Goal: Task Accomplishment & Management: Use online tool/utility

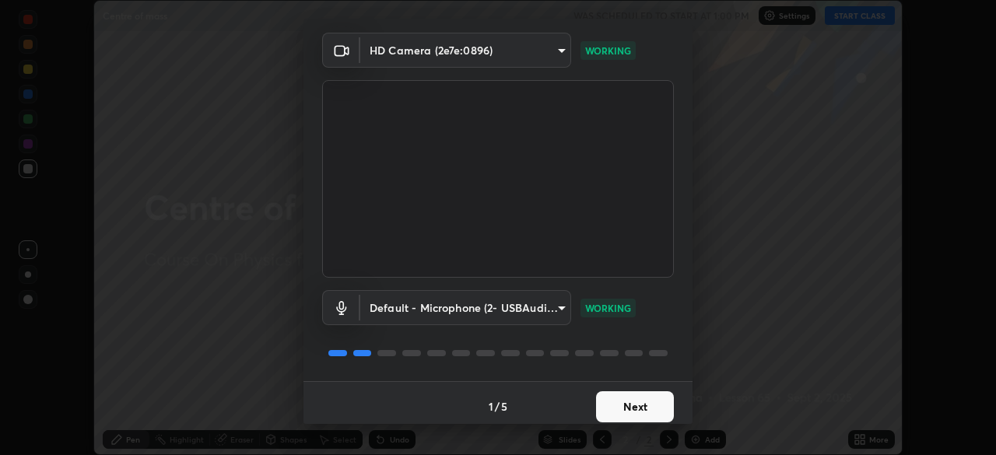
scroll to position [55, 0]
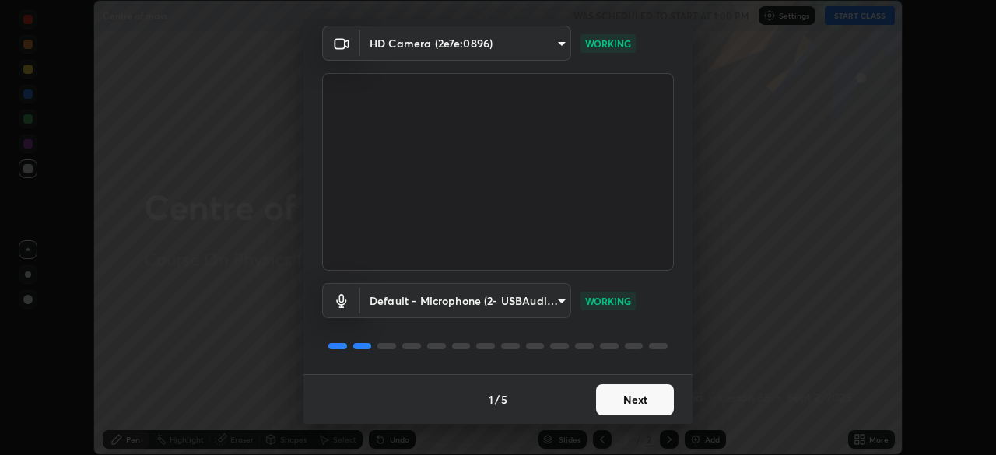
click at [602, 395] on button "Next" at bounding box center [635, 399] width 78 height 31
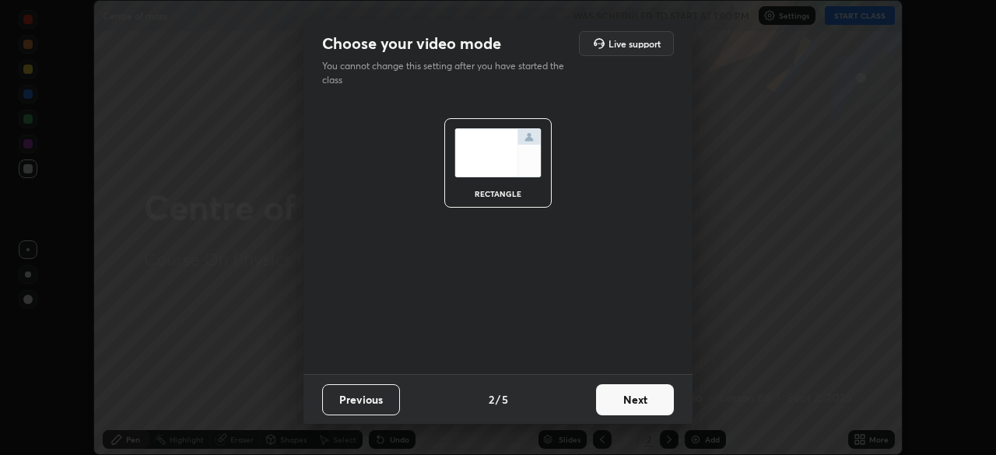
scroll to position [0, 0]
click at [606, 405] on button "Next" at bounding box center [635, 399] width 78 height 31
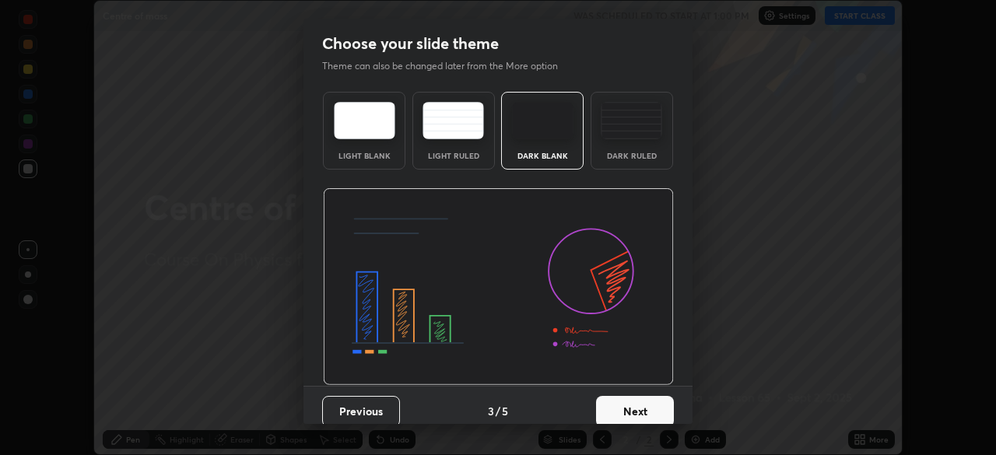
click at [607, 156] on div "Dark Ruled" at bounding box center [632, 156] width 62 height 8
click at [612, 399] on button "Next" at bounding box center [635, 411] width 78 height 31
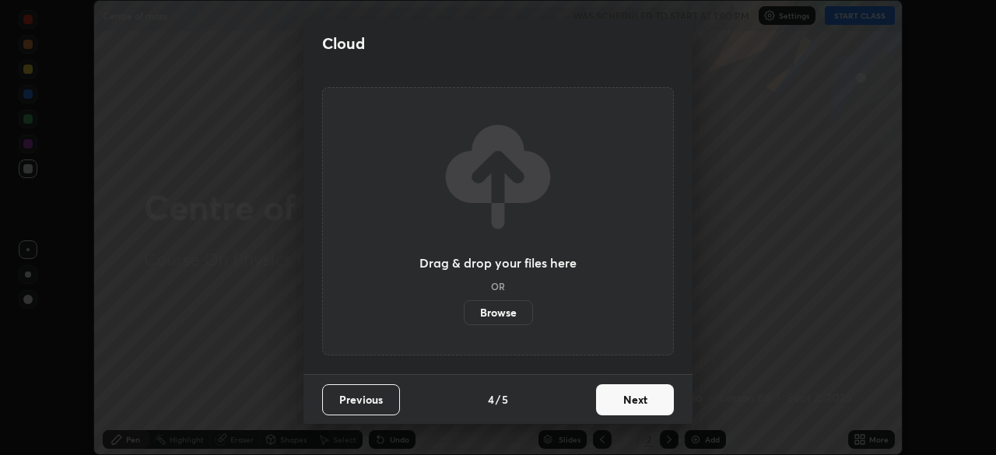
click at [609, 398] on button "Next" at bounding box center [635, 399] width 78 height 31
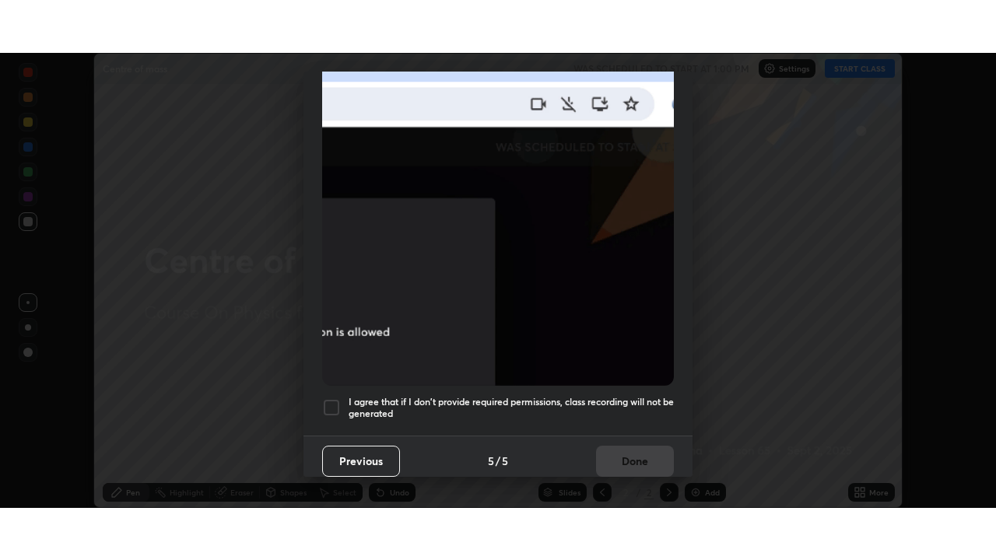
scroll to position [373, 0]
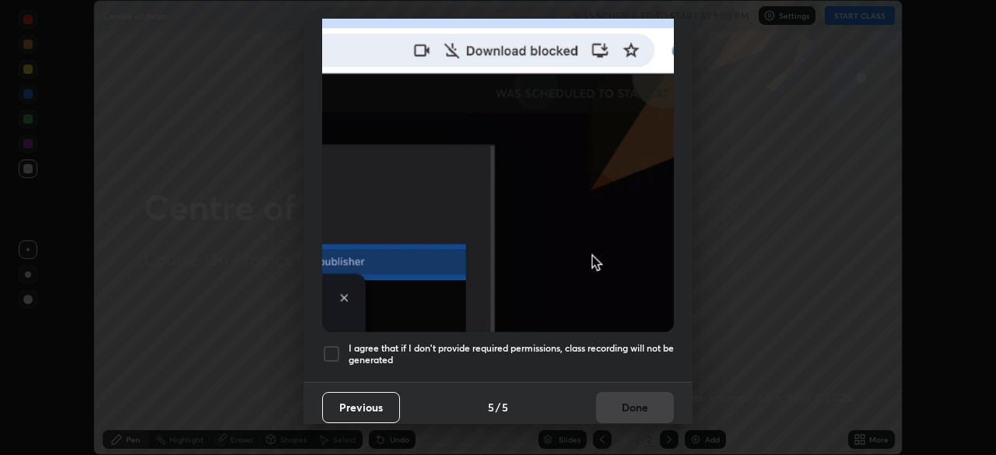
click at [336, 345] on div at bounding box center [331, 354] width 19 height 19
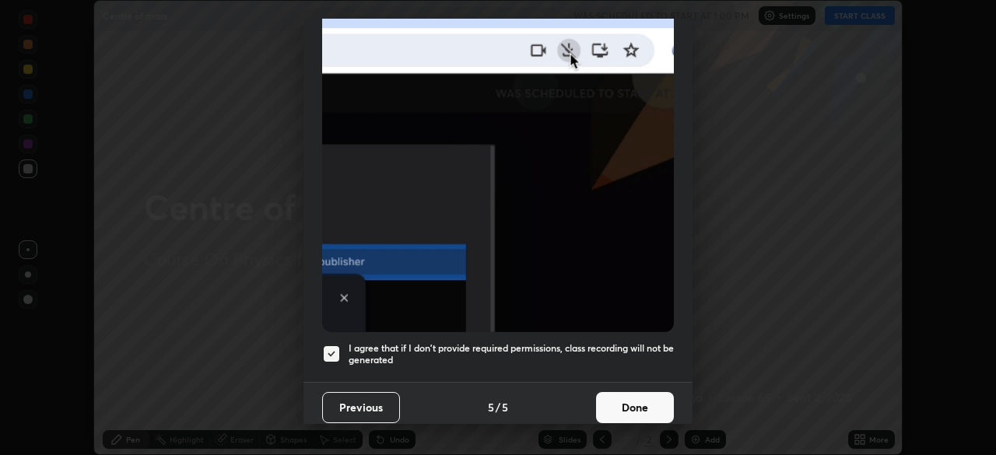
click at [616, 402] on button "Done" at bounding box center [635, 407] width 78 height 31
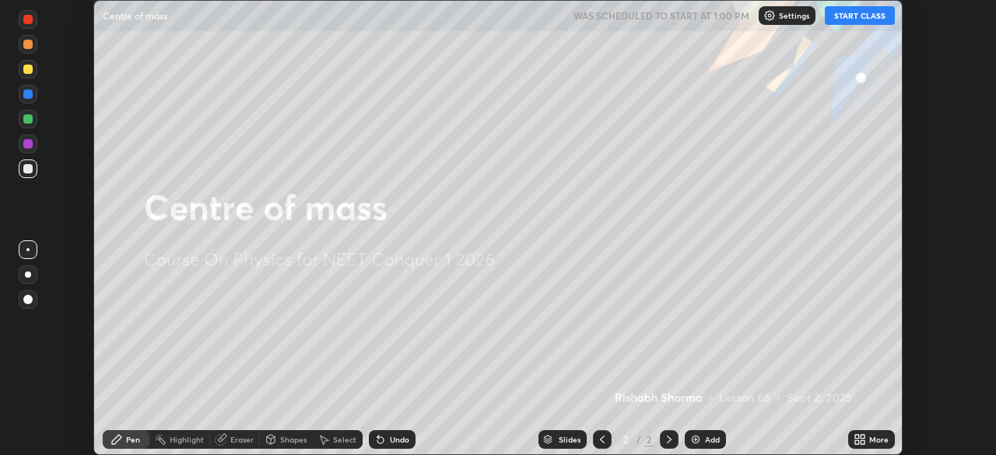
click at [859, 440] on icon at bounding box center [860, 440] width 12 height 12
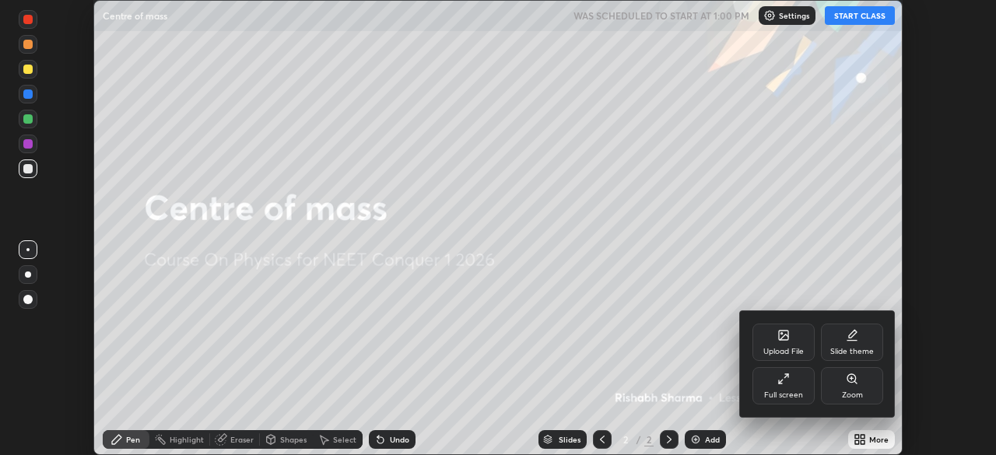
click at [789, 384] on icon at bounding box center [784, 379] width 12 height 12
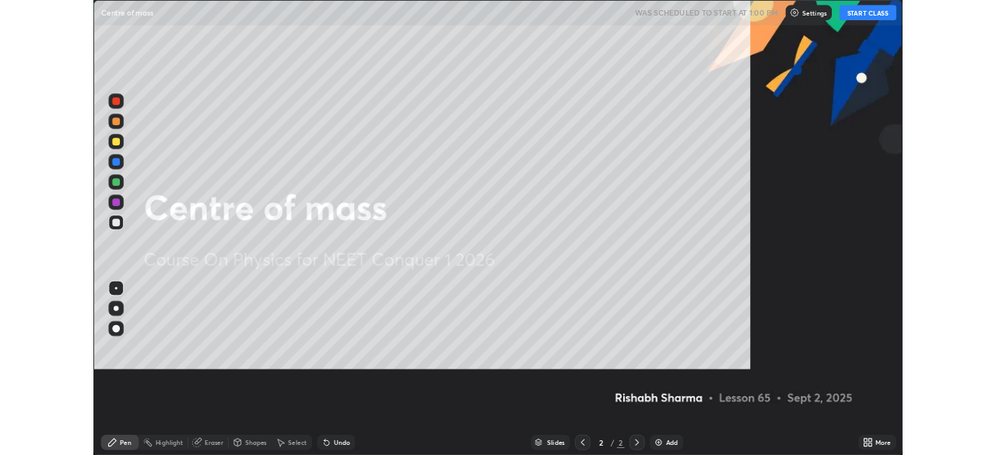
scroll to position [560, 996]
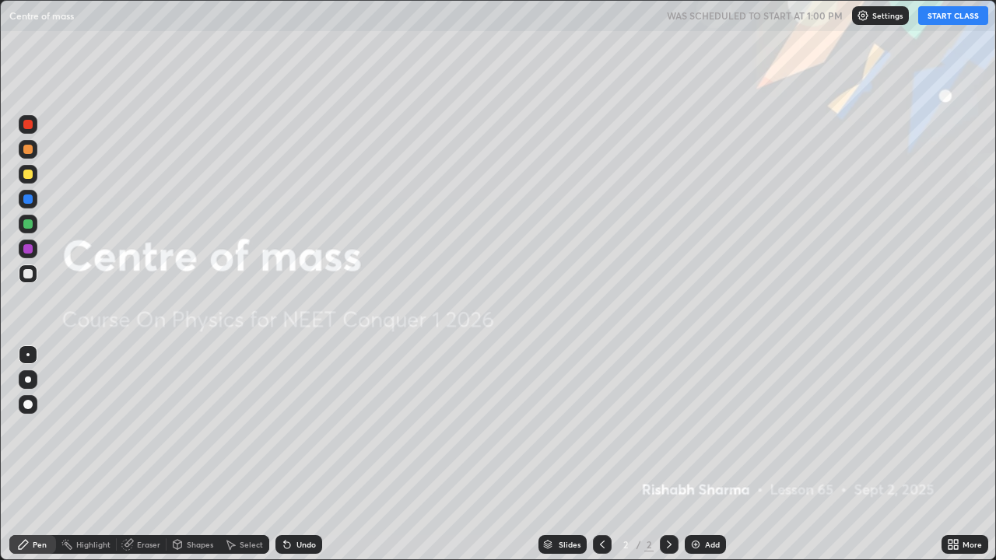
click at [940, 17] on button "START CLASS" at bounding box center [953, 15] width 70 height 19
click at [699, 455] on img at bounding box center [696, 545] width 12 height 12
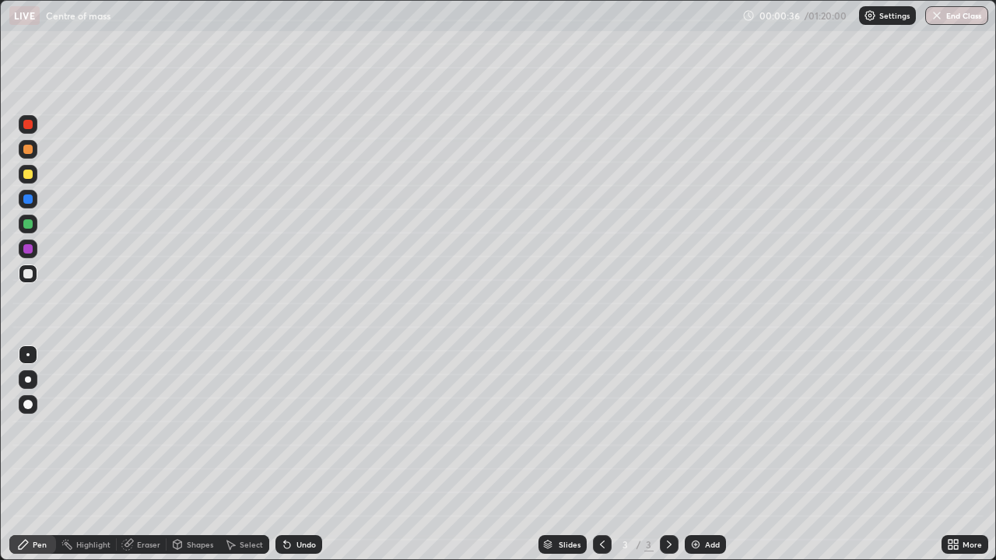
click at [29, 274] on div at bounding box center [27, 273] width 9 height 9
click at [23, 175] on div at bounding box center [27, 174] width 9 height 9
click at [698, 455] on img at bounding box center [696, 545] width 12 height 12
click at [28, 275] on div at bounding box center [27, 273] width 9 height 9
click at [28, 175] on div at bounding box center [27, 174] width 9 height 9
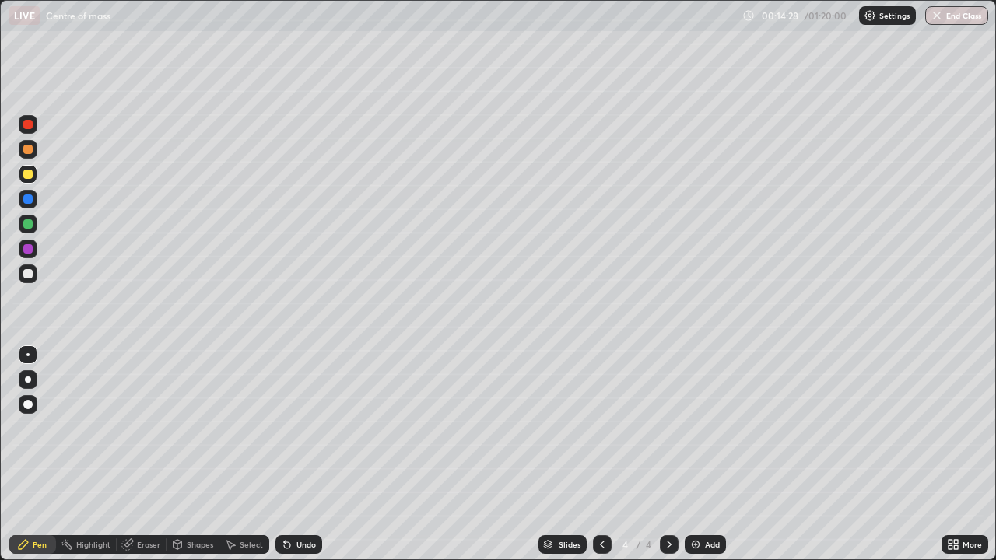
click at [606, 455] on div at bounding box center [602, 544] width 19 height 31
click at [661, 455] on div at bounding box center [669, 544] width 19 height 19
click at [26, 276] on div at bounding box center [27, 273] width 9 height 9
click at [703, 455] on div "Add" at bounding box center [705, 544] width 41 height 19
click at [181, 455] on icon at bounding box center [178, 544] width 9 height 9
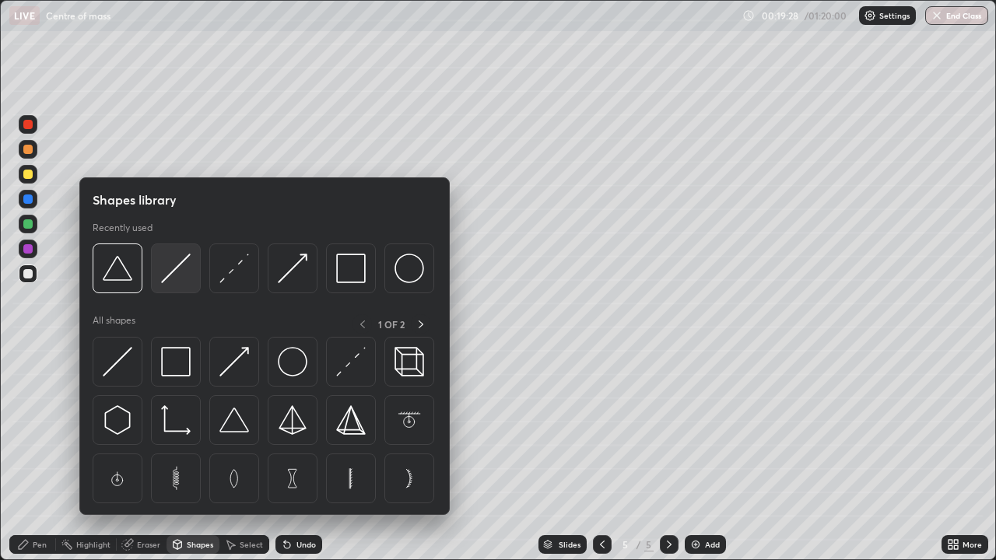
click at [171, 283] on img at bounding box center [176, 269] width 30 height 30
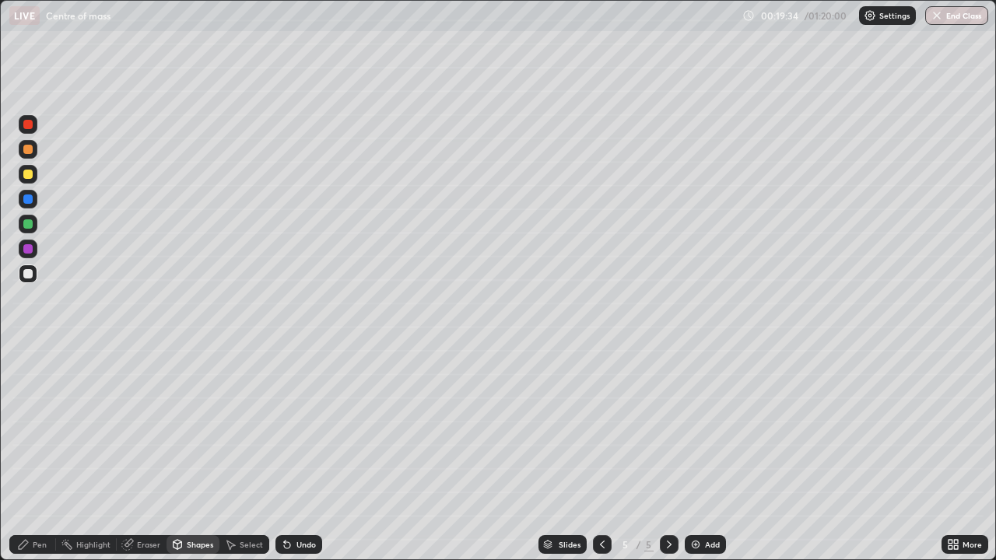
click at [200, 455] on div "Shapes" at bounding box center [200, 545] width 26 height 8
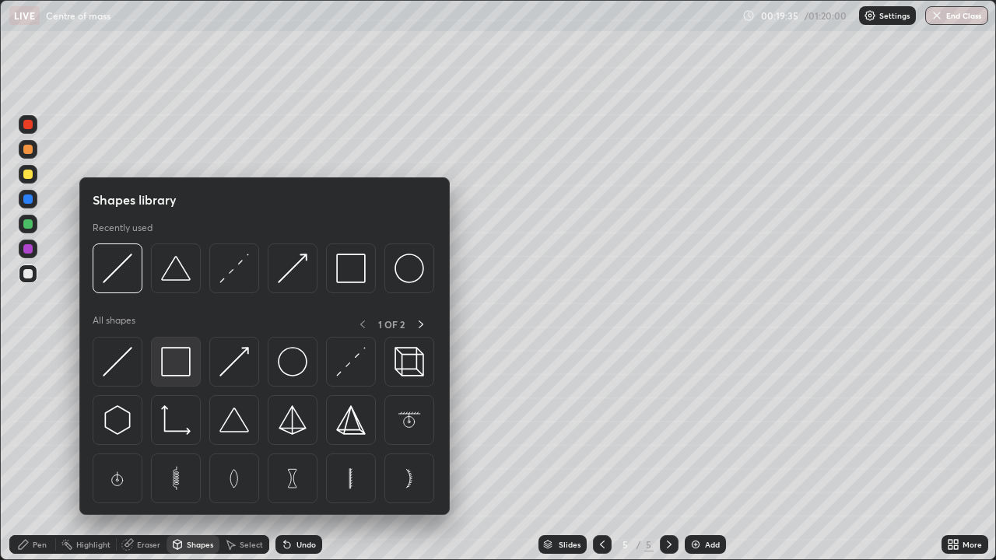
click at [181, 361] on img at bounding box center [176, 362] width 30 height 30
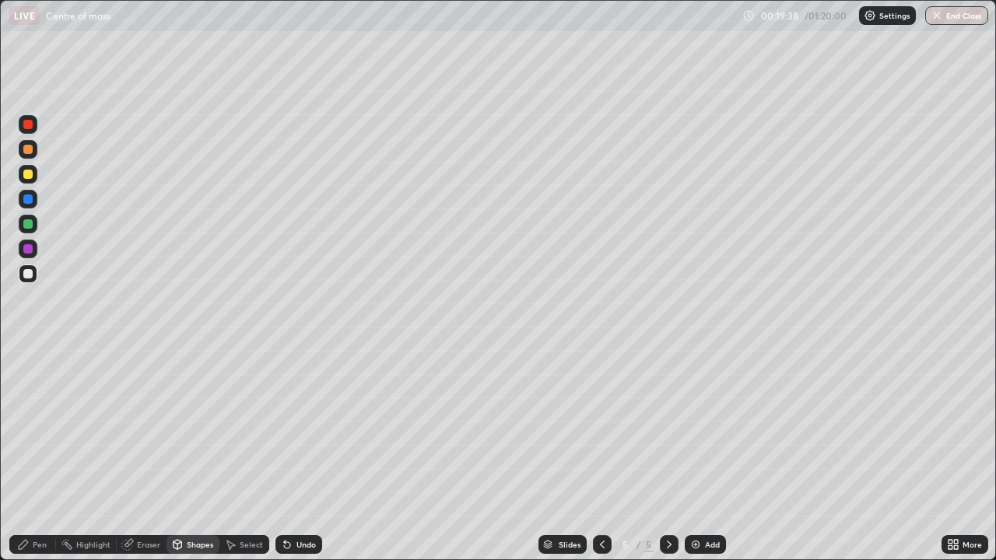
click at [45, 455] on div "Pen" at bounding box center [32, 544] width 47 height 19
click at [141, 455] on div "Eraser" at bounding box center [148, 545] width 23 height 8
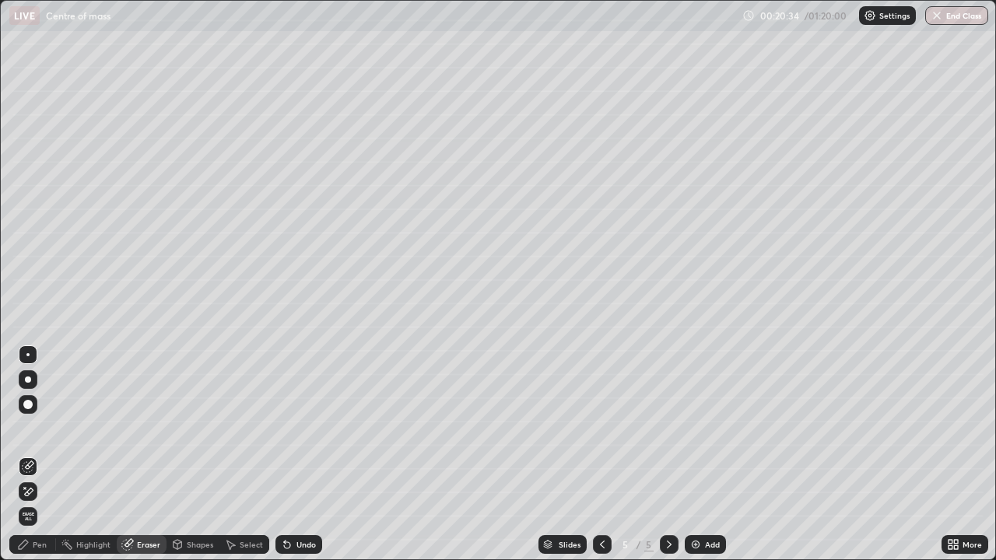
click at [38, 455] on div "Pen" at bounding box center [40, 545] width 14 height 8
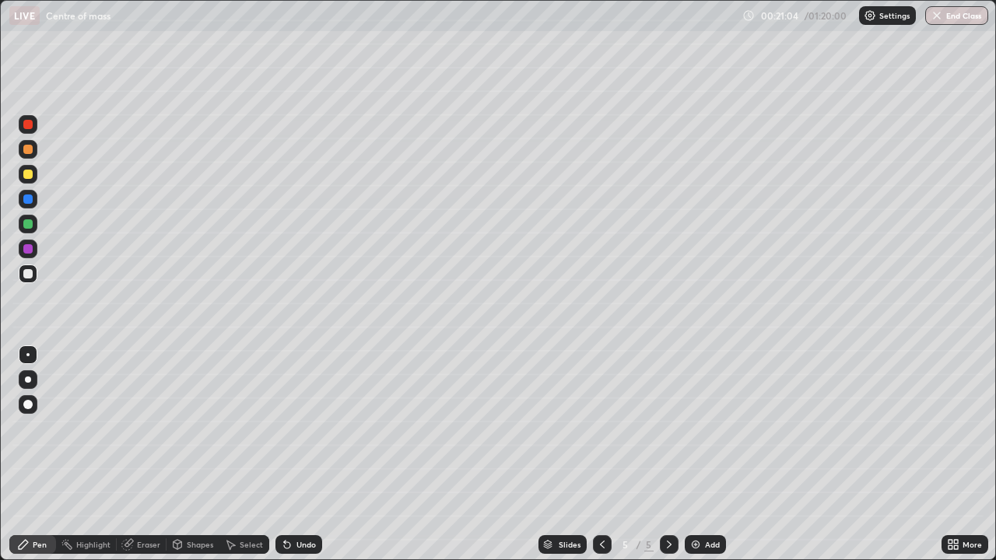
click at [137, 455] on div "Eraser" at bounding box center [142, 544] width 50 height 19
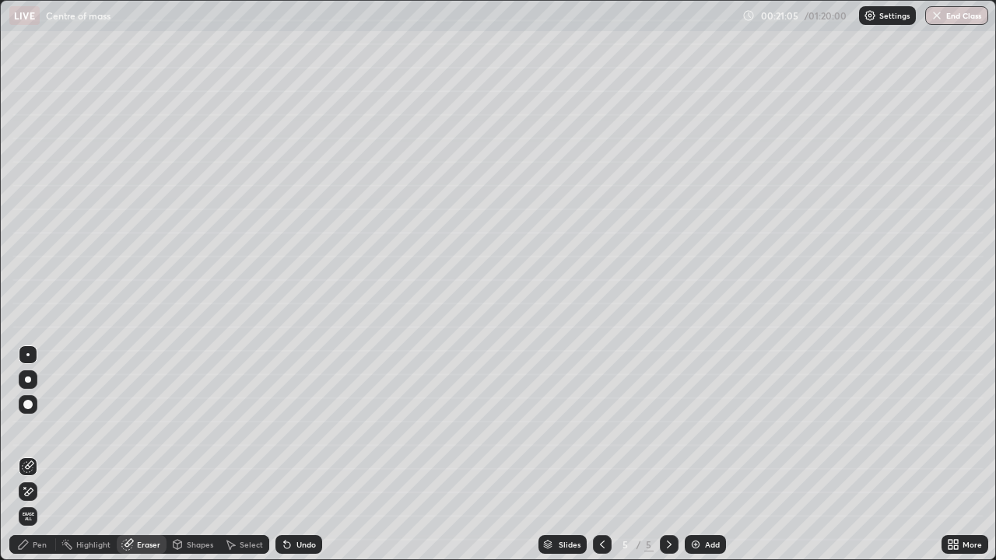
click at [26, 455] on icon at bounding box center [23, 545] width 12 height 12
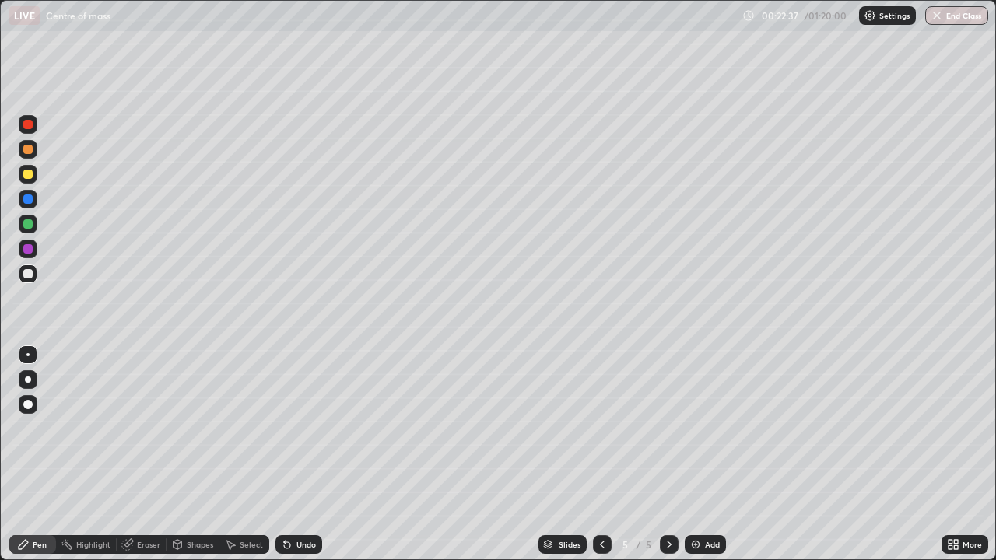
click at [30, 176] on div at bounding box center [27, 174] width 9 height 9
click at [608, 455] on div at bounding box center [602, 544] width 19 height 19
click at [669, 455] on icon at bounding box center [669, 545] width 12 height 12
click at [28, 275] on div at bounding box center [27, 273] width 9 height 9
click at [293, 455] on div "Undo" at bounding box center [299, 544] width 47 height 19
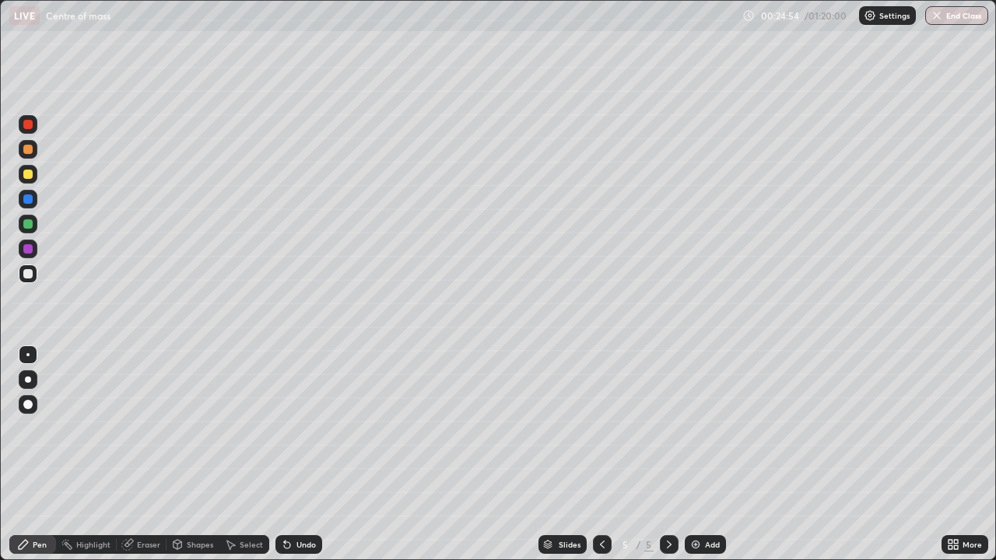
click at [133, 455] on icon at bounding box center [127, 545] width 12 height 12
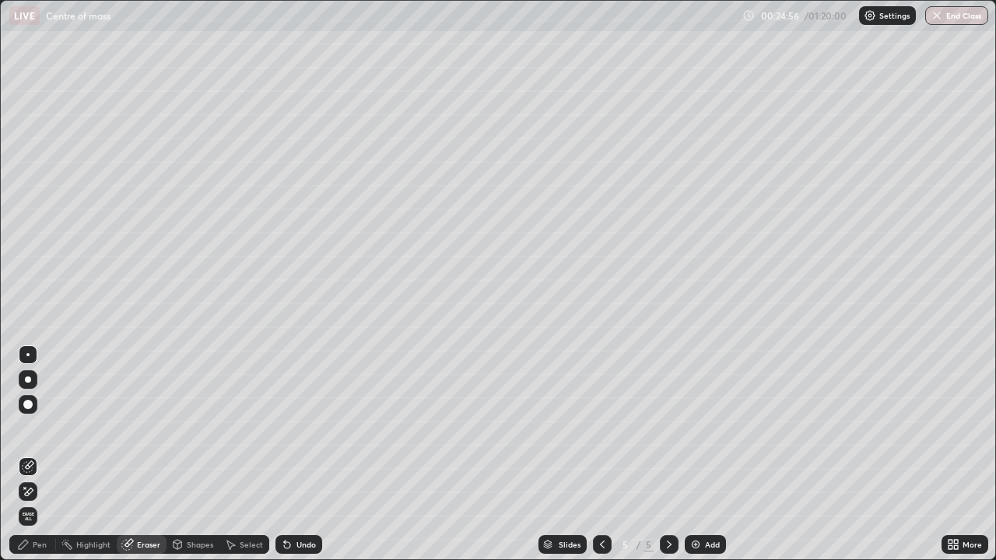
click at [40, 455] on div "Pen" at bounding box center [40, 545] width 14 height 8
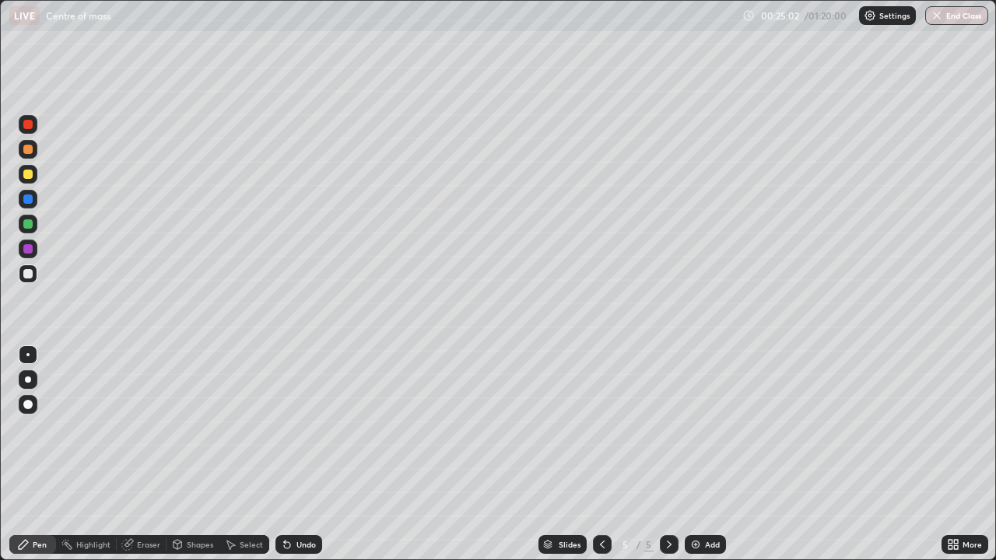
click at [27, 175] on div at bounding box center [27, 174] width 9 height 9
click at [33, 279] on div at bounding box center [28, 274] width 19 height 19
click at [700, 455] on img at bounding box center [696, 545] width 12 height 12
click at [600, 455] on icon at bounding box center [602, 545] width 12 height 12
click at [668, 455] on icon at bounding box center [669, 545] width 12 height 12
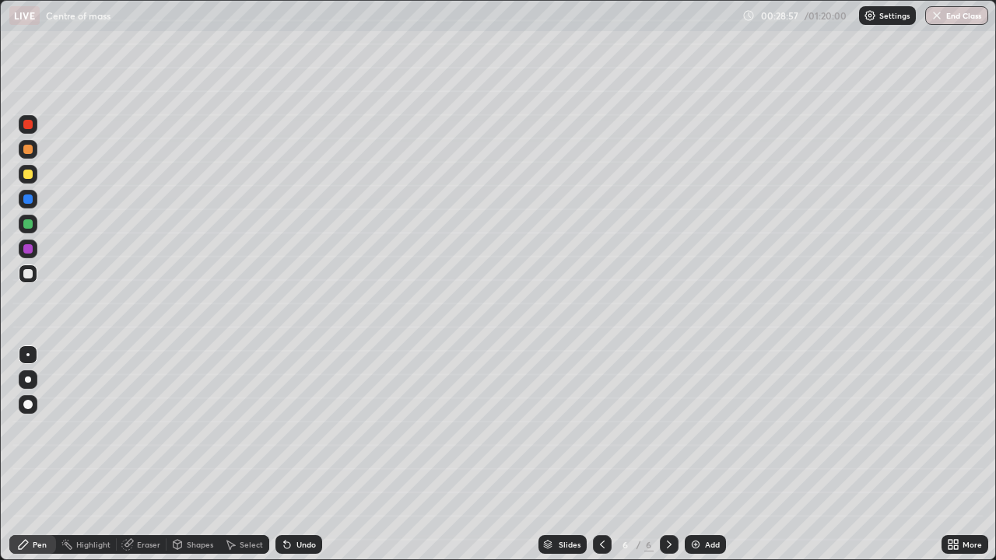
click at [20, 269] on div at bounding box center [28, 274] width 19 height 19
click at [711, 455] on div "Add" at bounding box center [712, 545] width 15 height 8
click at [29, 274] on div at bounding box center [27, 273] width 9 height 9
click at [202, 455] on div "Shapes" at bounding box center [200, 545] width 26 height 8
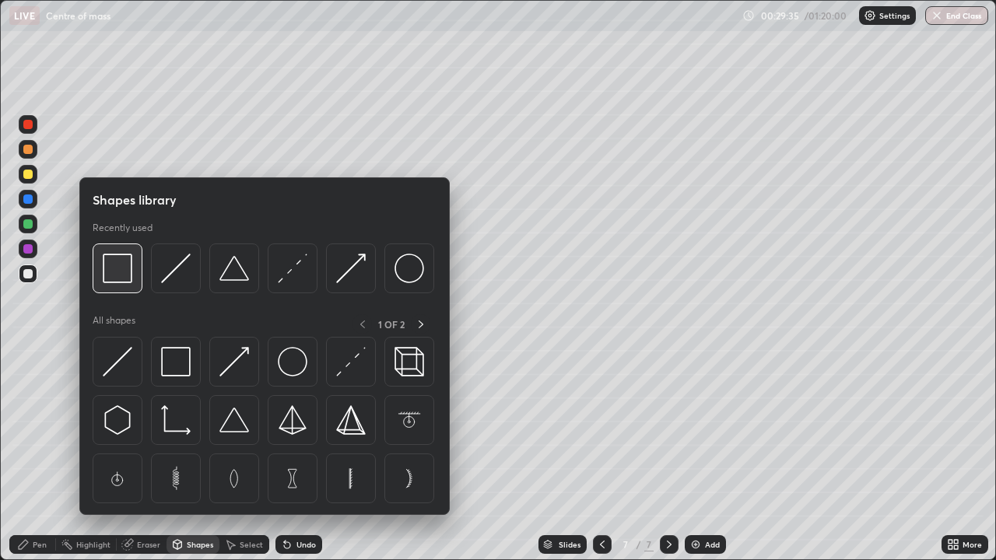
click at [129, 283] on img at bounding box center [118, 269] width 30 height 30
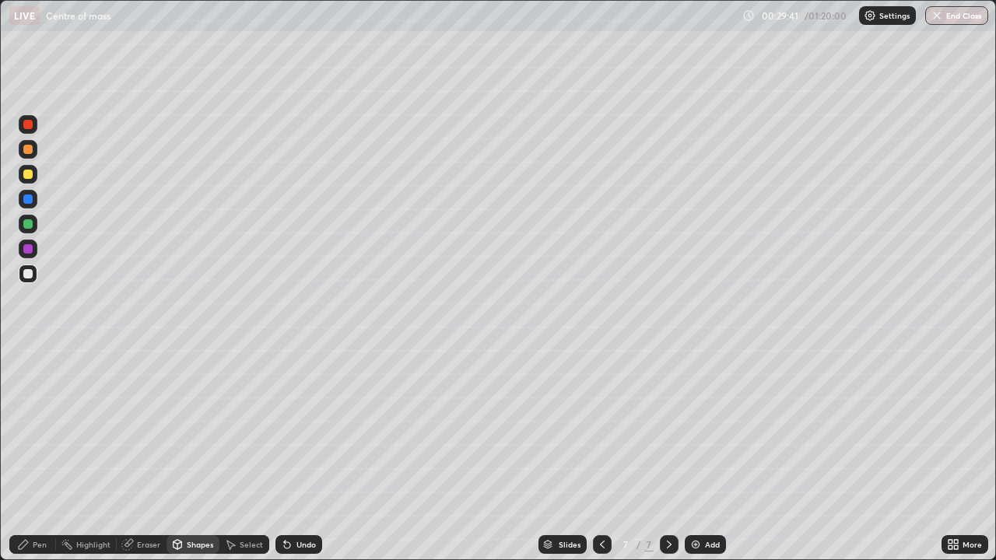
click at [40, 455] on div "Pen" at bounding box center [40, 545] width 14 height 8
click at [297, 455] on div "Undo" at bounding box center [306, 545] width 19 height 8
click at [300, 455] on div "Undo" at bounding box center [306, 545] width 19 height 8
click at [26, 176] on div at bounding box center [27, 174] width 9 height 9
click at [704, 455] on div "Add" at bounding box center [705, 544] width 41 height 19
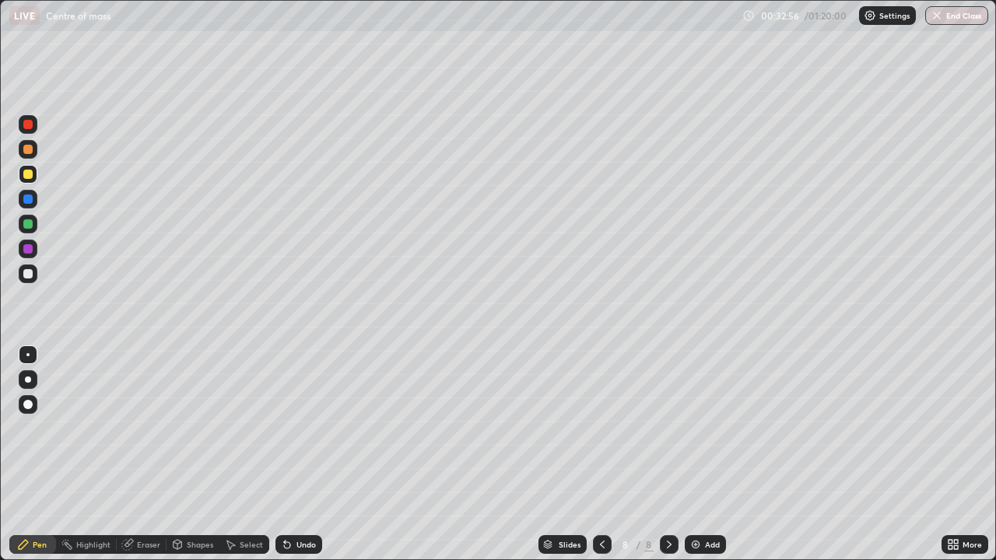
click at [25, 278] on div at bounding box center [28, 274] width 19 height 19
click at [299, 455] on div "Undo" at bounding box center [306, 545] width 19 height 8
click at [135, 455] on div "Eraser" at bounding box center [142, 544] width 50 height 19
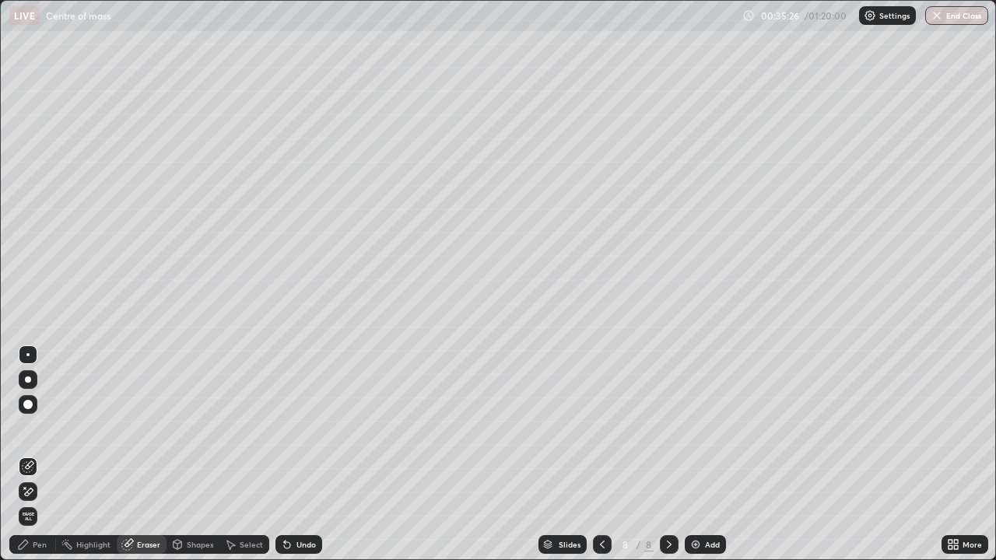
click at [30, 455] on icon at bounding box center [23, 545] width 12 height 12
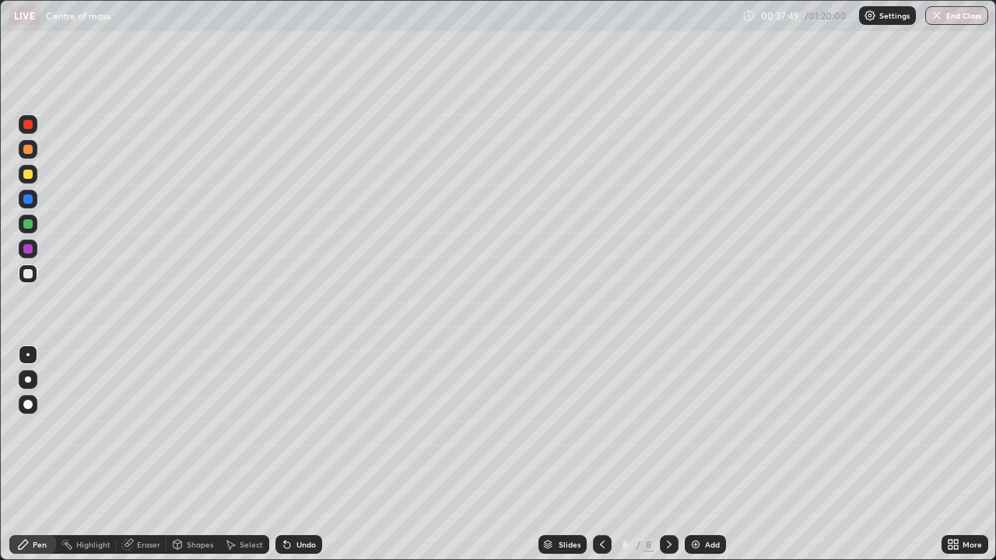
click at [697, 455] on img at bounding box center [696, 545] width 12 height 12
click at [26, 177] on div at bounding box center [27, 174] width 9 height 9
click at [149, 455] on div "Eraser" at bounding box center [148, 545] width 23 height 8
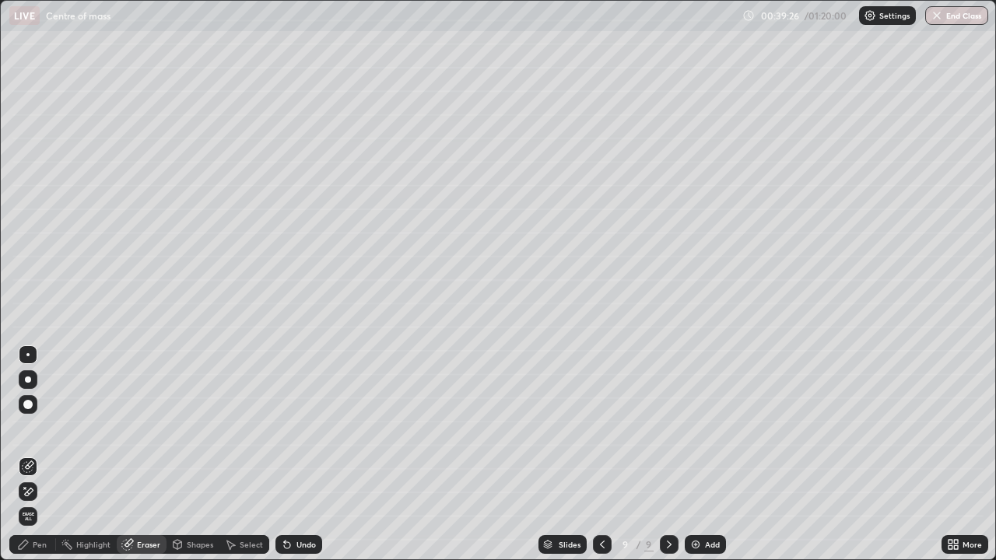
click at [39, 455] on div "Pen" at bounding box center [40, 545] width 14 height 8
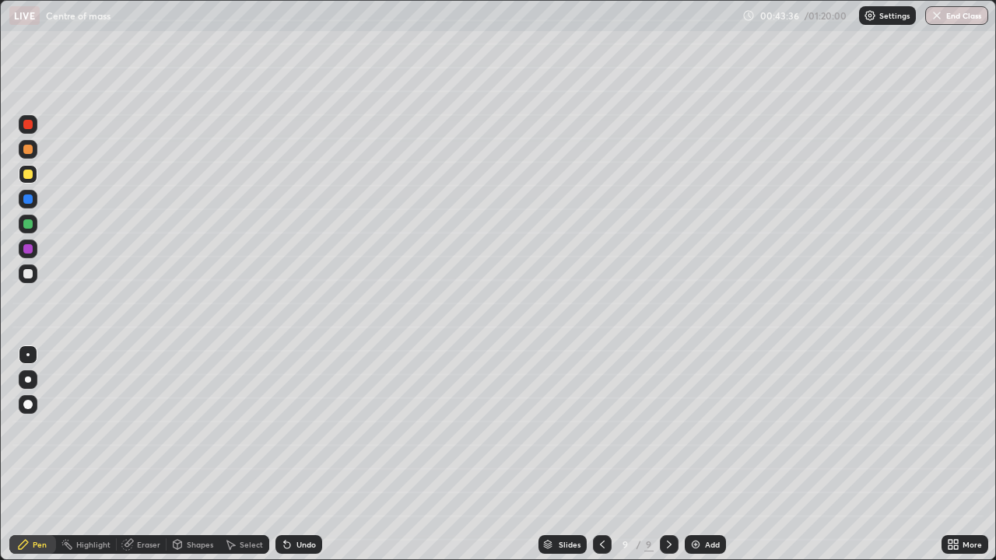
click at [707, 455] on div "Add" at bounding box center [712, 545] width 15 height 8
click at [31, 278] on div at bounding box center [28, 274] width 19 height 19
click at [193, 455] on div "Shapes" at bounding box center [200, 545] width 26 height 8
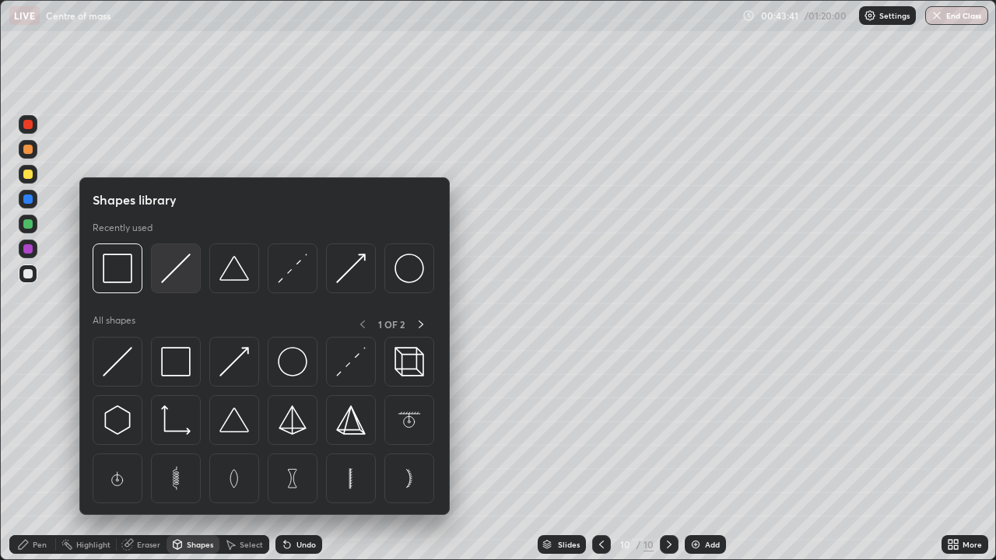
click at [183, 279] on img at bounding box center [176, 269] width 30 height 30
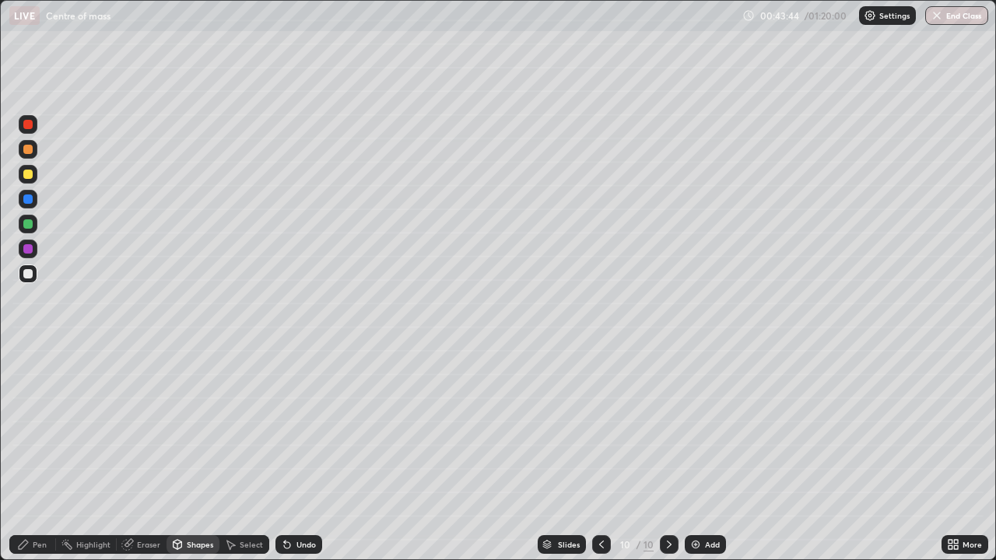
click at [40, 455] on div "Pen" at bounding box center [40, 545] width 14 height 8
click at [33, 398] on div at bounding box center [28, 404] width 19 height 19
click at [28, 355] on div at bounding box center [27, 354] width 3 height 3
click at [292, 455] on div "Undo" at bounding box center [299, 544] width 47 height 19
click at [23, 180] on div at bounding box center [28, 174] width 19 height 19
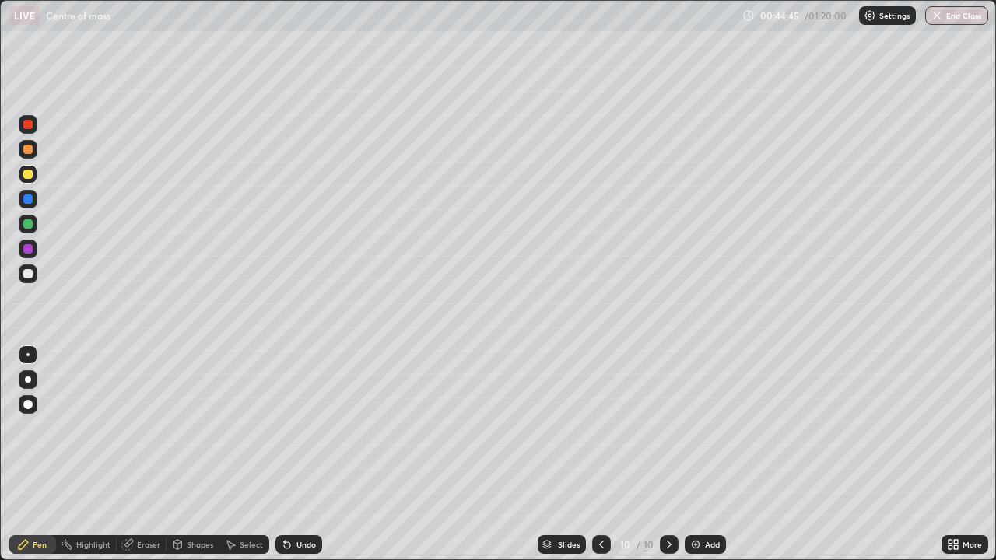
click at [308, 455] on div "Undo" at bounding box center [306, 545] width 19 height 8
click at [30, 276] on div at bounding box center [27, 273] width 9 height 9
click at [28, 225] on div at bounding box center [27, 223] width 9 height 9
click at [138, 455] on div "Eraser" at bounding box center [148, 545] width 23 height 8
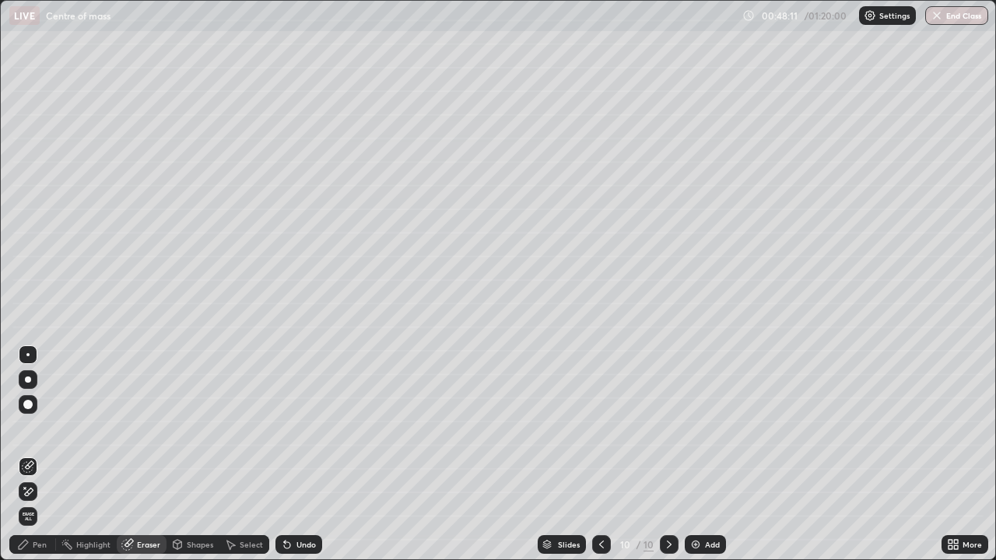
click at [33, 455] on icon at bounding box center [29, 492] width 9 height 8
click at [41, 455] on div "Pen" at bounding box center [40, 545] width 14 height 8
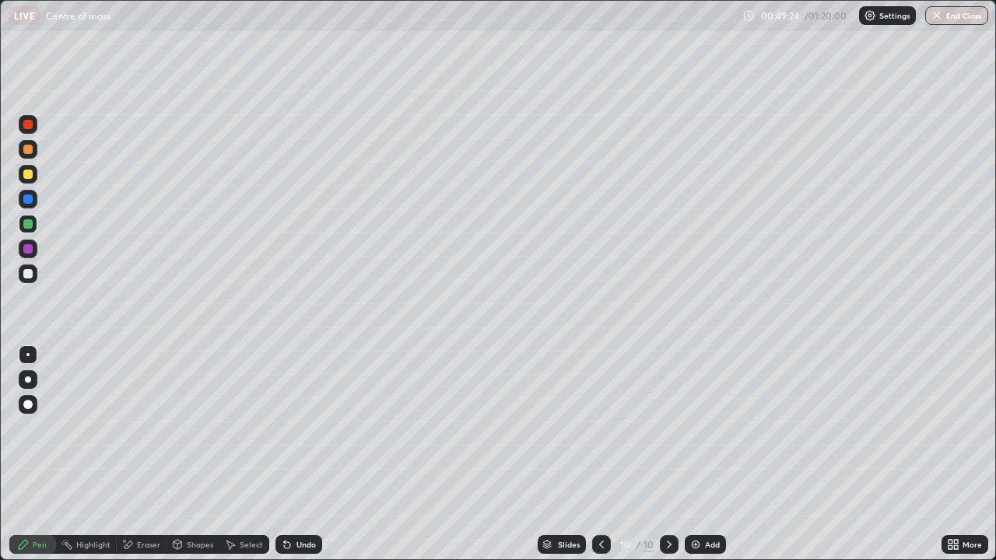
click at [139, 455] on div "Eraser" at bounding box center [148, 545] width 23 height 8
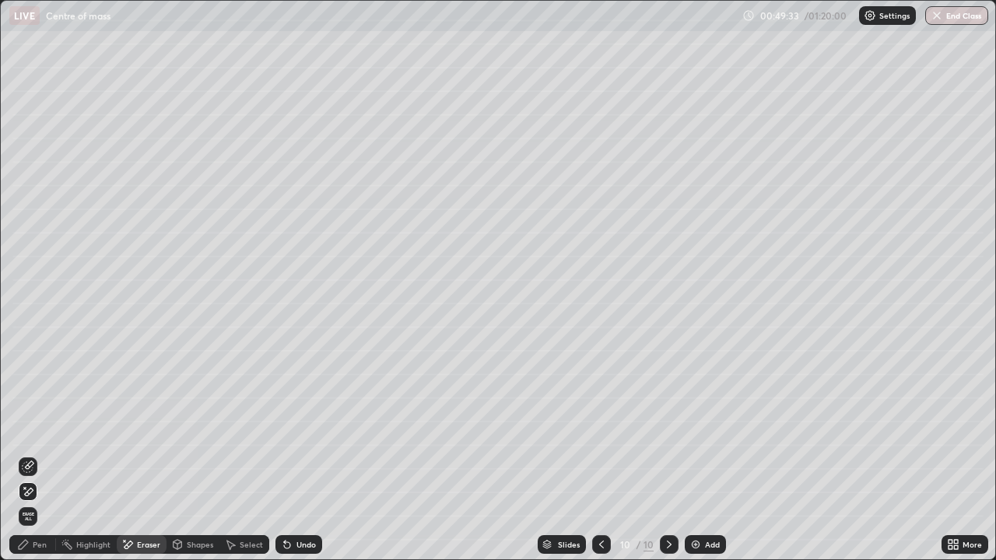
click at [50, 455] on div "Pen" at bounding box center [32, 544] width 47 height 19
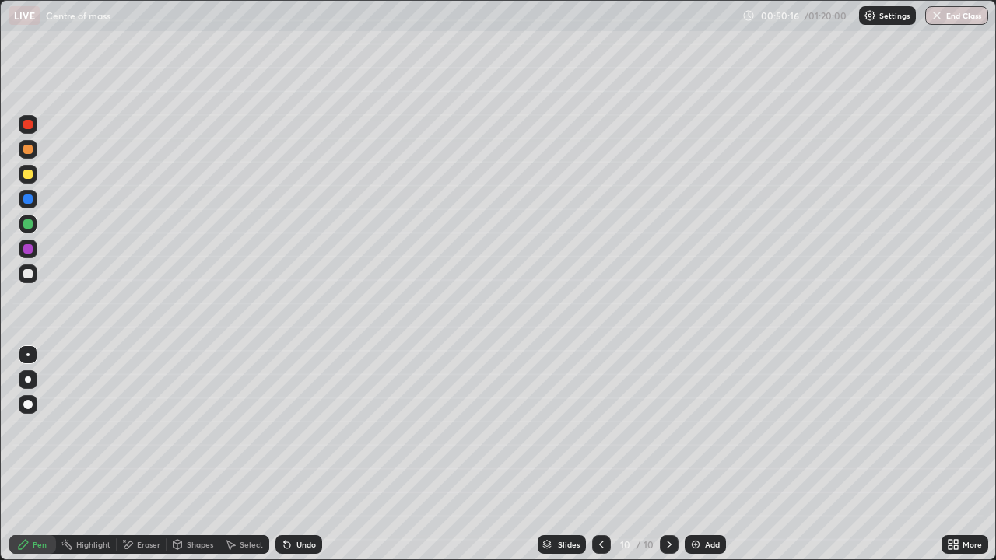
click at [31, 176] on div at bounding box center [27, 174] width 9 height 9
click at [695, 455] on img at bounding box center [696, 545] width 12 height 12
click at [300, 455] on div "Undo" at bounding box center [299, 544] width 47 height 19
click at [601, 455] on icon at bounding box center [602, 545] width 12 height 12
click at [668, 455] on icon at bounding box center [669, 545] width 12 height 12
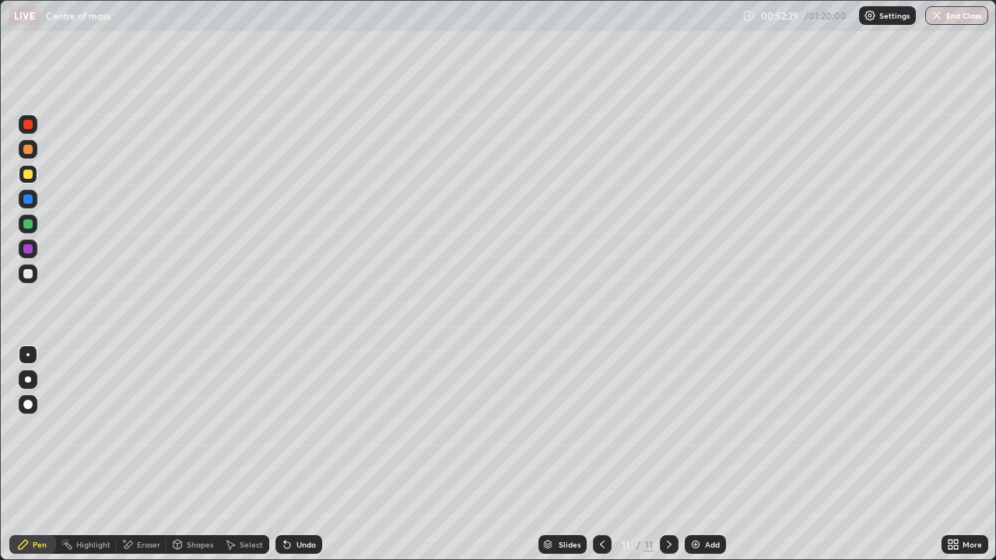
click at [297, 455] on div "Undo" at bounding box center [306, 545] width 19 height 8
click at [28, 227] on div at bounding box center [27, 223] width 9 height 9
click at [28, 174] on div at bounding box center [27, 174] width 9 height 9
click at [293, 455] on div "Undo" at bounding box center [299, 544] width 47 height 19
click at [30, 223] on div at bounding box center [27, 223] width 9 height 9
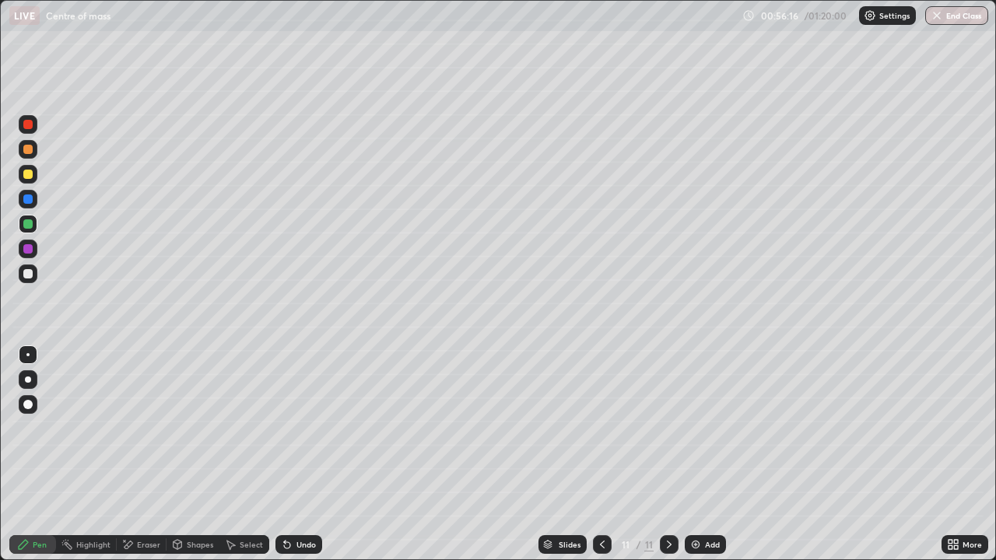
click at [705, 455] on div "Add" at bounding box center [712, 545] width 15 height 8
click at [21, 269] on div at bounding box center [28, 274] width 19 height 19
click at [149, 455] on div "Eraser" at bounding box center [148, 545] width 23 height 8
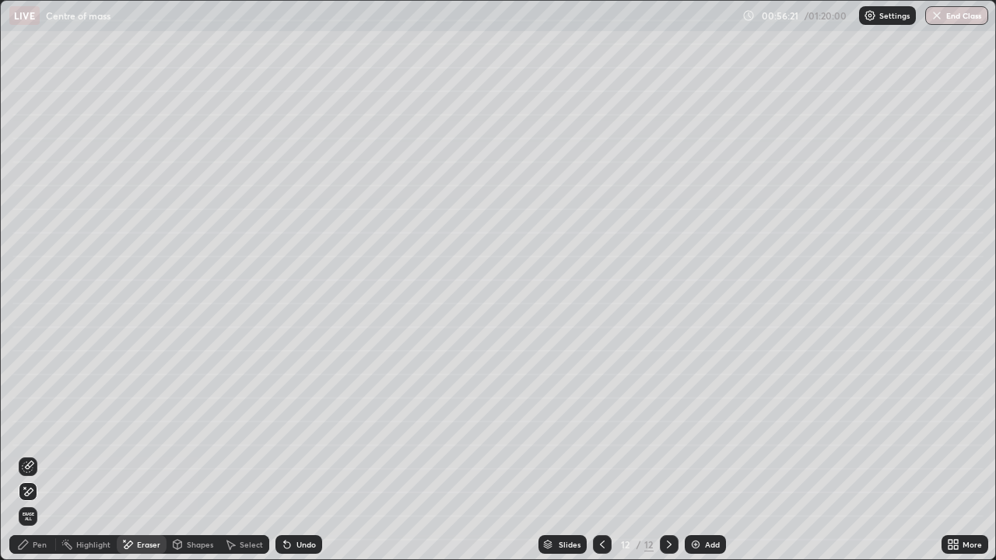
click at [191, 455] on div "Shapes" at bounding box center [200, 545] width 26 height 8
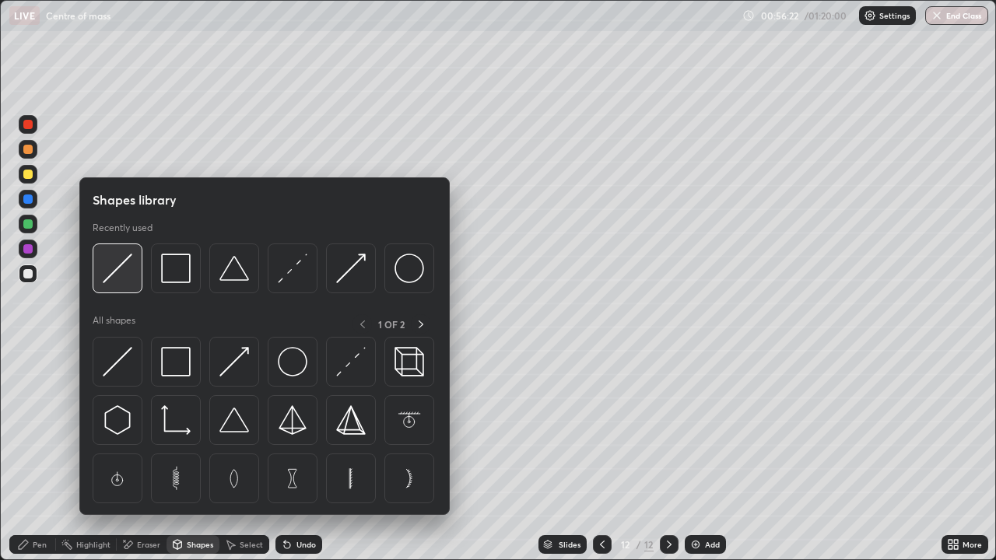
click at [126, 280] on img at bounding box center [118, 269] width 30 height 30
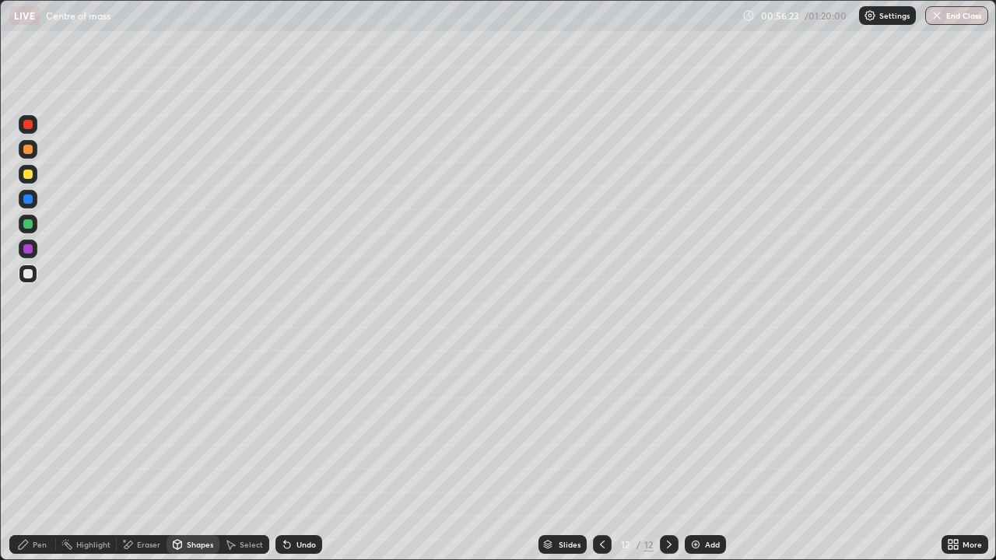
click at [44, 455] on div "Pen" at bounding box center [40, 545] width 14 height 8
click at [28, 380] on div at bounding box center [28, 380] width 6 height 6
click at [30, 172] on div at bounding box center [27, 174] width 9 height 9
click at [30, 410] on div at bounding box center [28, 404] width 19 height 19
click at [28, 355] on div at bounding box center [27, 354] width 3 height 3
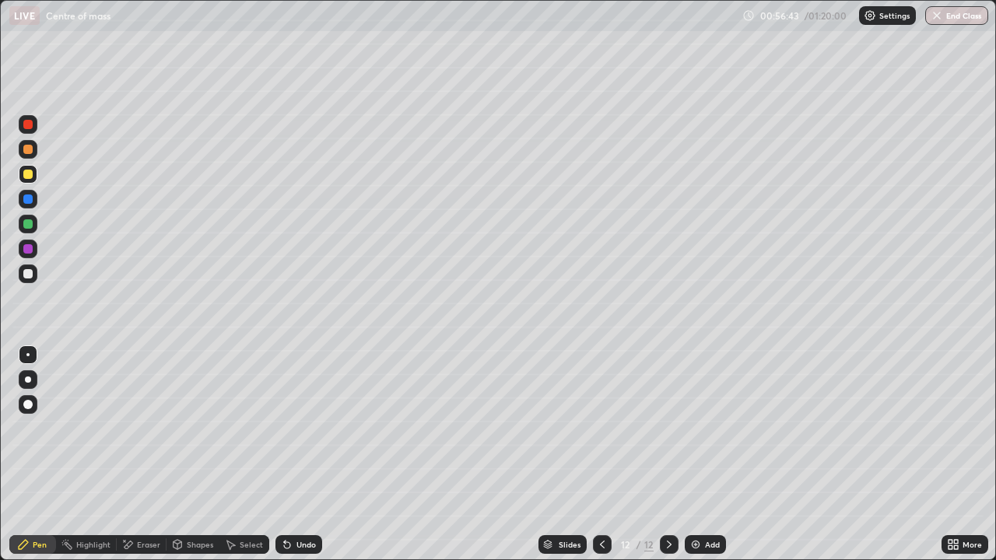
click at [27, 226] on div at bounding box center [27, 223] width 9 height 9
click at [24, 275] on div at bounding box center [27, 273] width 9 height 9
click at [140, 455] on div "Eraser" at bounding box center [148, 545] width 23 height 8
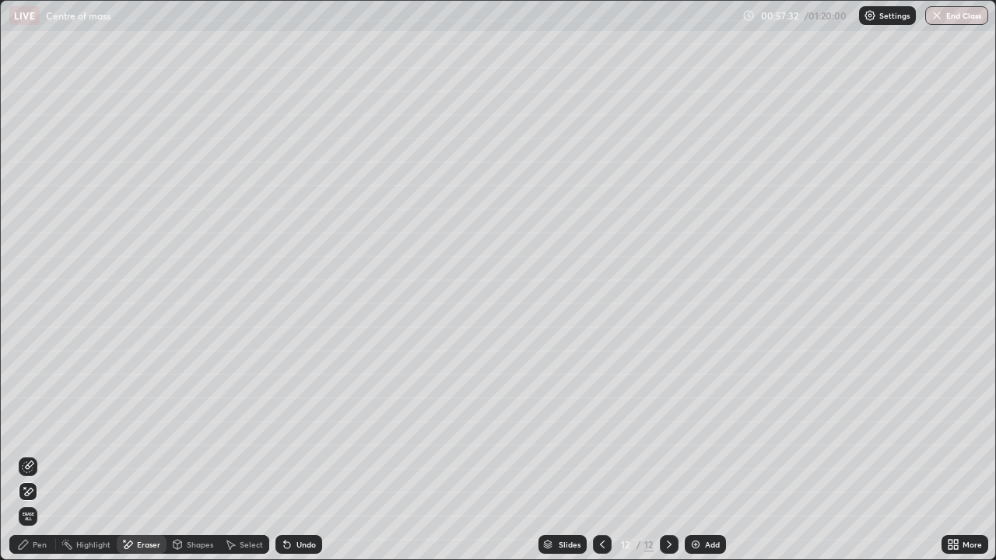
click at [183, 455] on div "Shapes" at bounding box center [193, 544] width 53 height 19
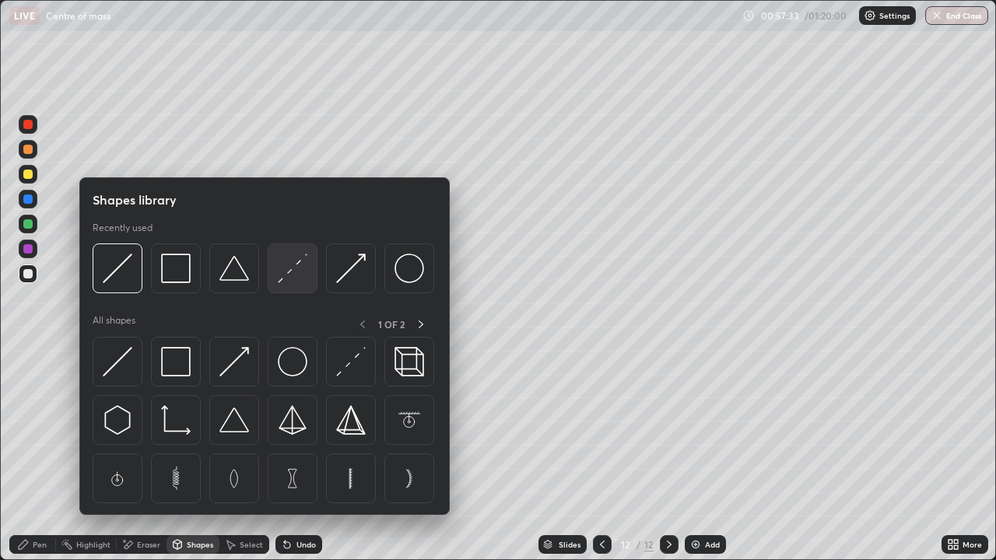
click at [283, 271] on img at bounding box center [293, 269] width 30 height 30
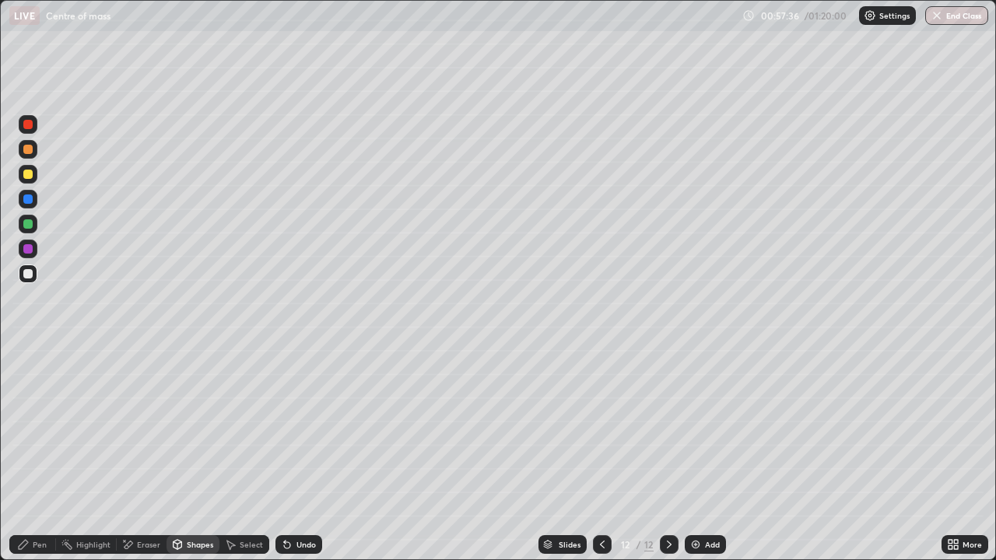
click at [43, 455] on div "Pen" at bounding box center [40, 545] width 14 height 8
click at [297, 455] on div "Undo" at bounding box center [306, 545] width 19 height 8
click at [294, 455] on div "Undo" at bounding box center [299, 544] width 47 height 19
click at [137, 455] on div "Eraser" at bounding box center [148, 545] width 23 height 8
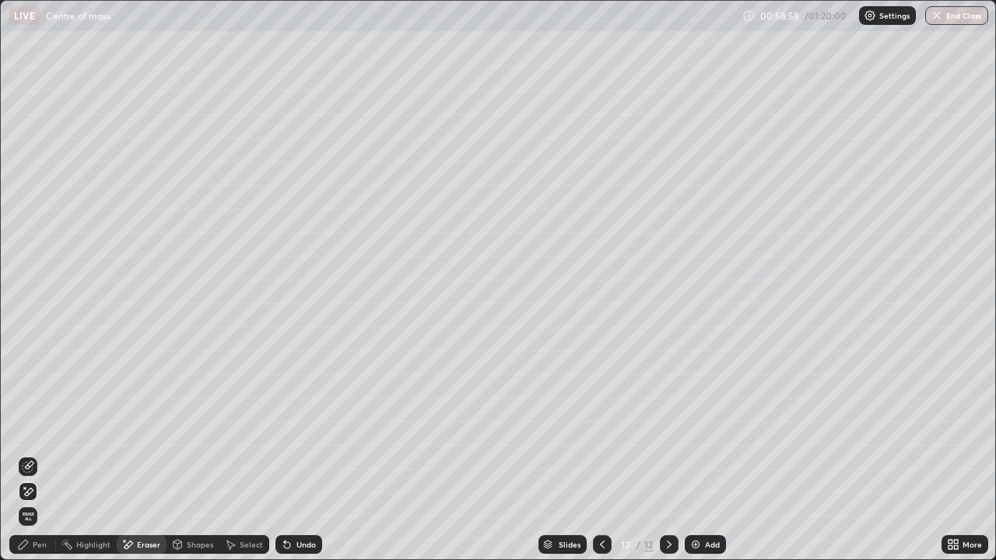
click at [40, 455] on div "Pen" at bounding box center [40, 545] width 14 height 8
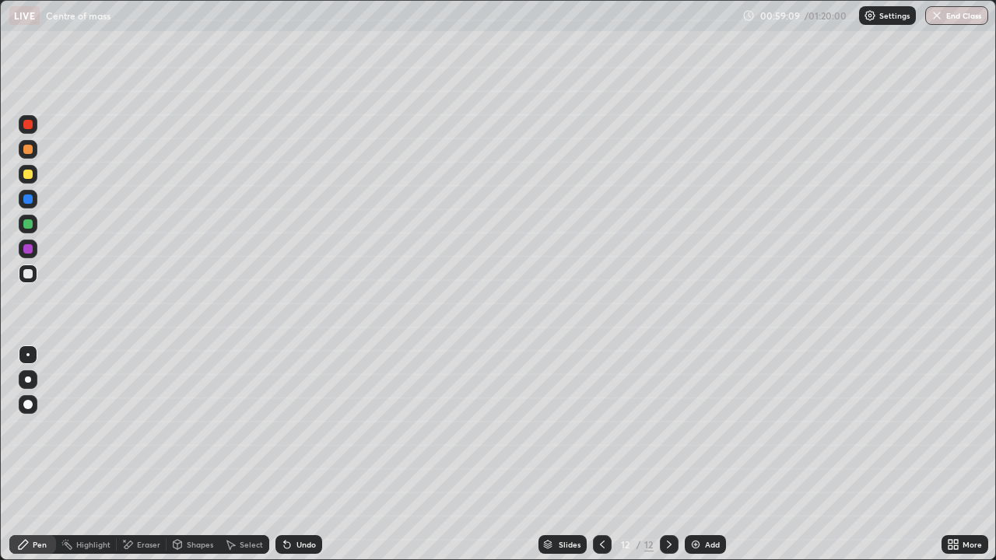
click at [601, 455] on icon at bounding box center [602, 545] width 12 height 12
click at [668, 455] on icon at bounding box center [669, 545] width 12 height 12
click at [599, 455] on icon at bounding box center [602, 545] width 12 height 12
click at [667, 455] on icon at bounding box center [669, 545] width 12 height 12
click at [602, 455] on icon at bounding box center [602, 545] width 12 height 12
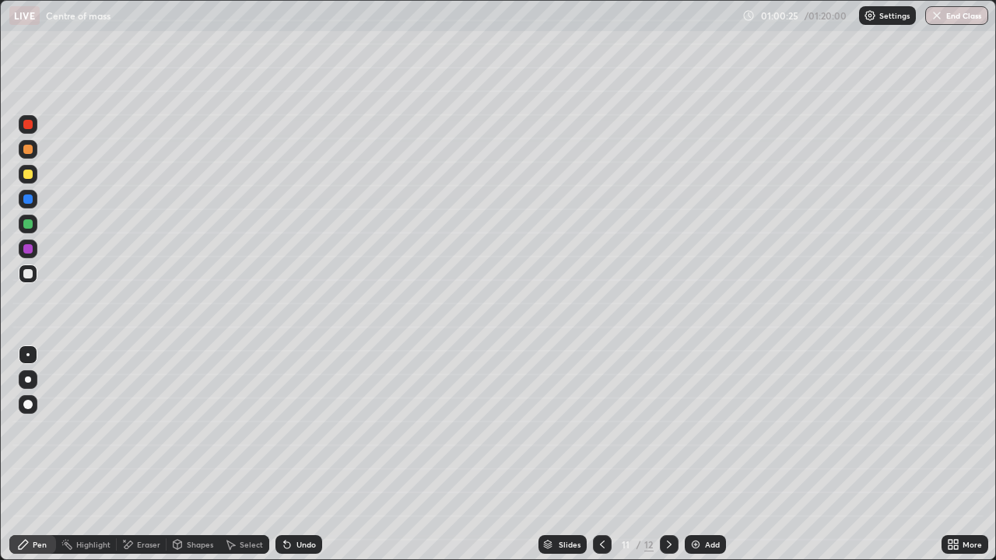
click at [599, 455] on icon at bounding box center [602, 545] width 12 height 12
click at [601, 455] on icon at bounding box center [602, 545] width 12 height 12
click at [668, 455] on icon at bounding box center [669, 545] width 12 height 12
click at [669, 455] on icon at bounding box center [669, 545] width 12 height 12
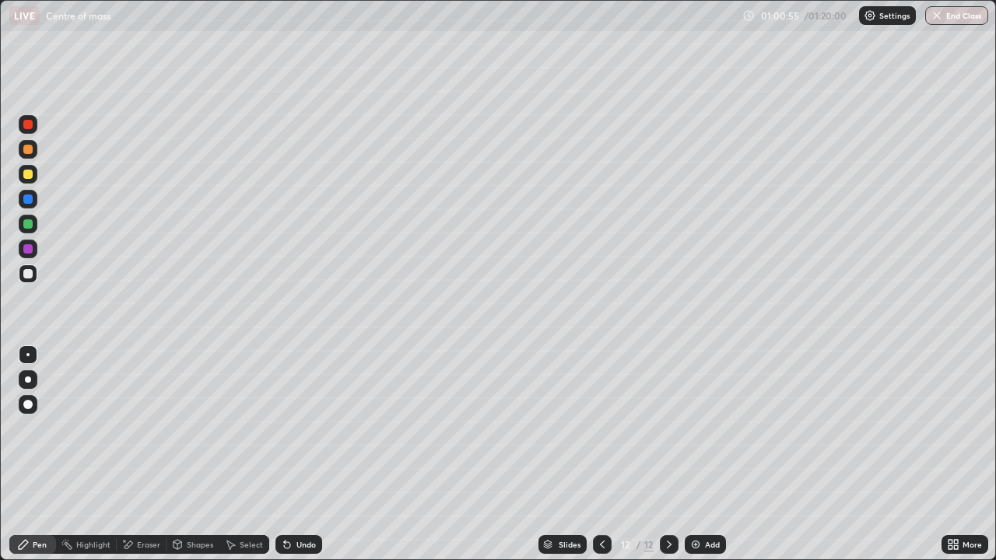
click at [601, 455] on icon at bounding box center [602, 545] width 12 height 12
click at [669, 455] on icon at bounding box center [669, 545] width 12 height 12
click at [599, 455] on icon at bounding box center [602, 545] width 12 height 12
click at [969, 16] on button "End Class" at bounding box center [956, 15] width 63 height 19
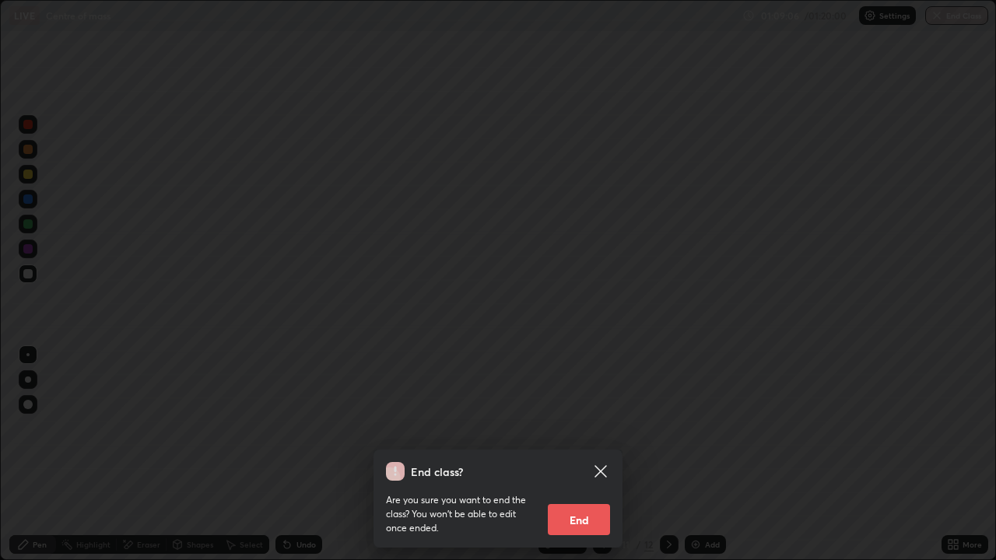
click at [593, 455] on button "End" at bounding box center [579, 519] width 62 height 31
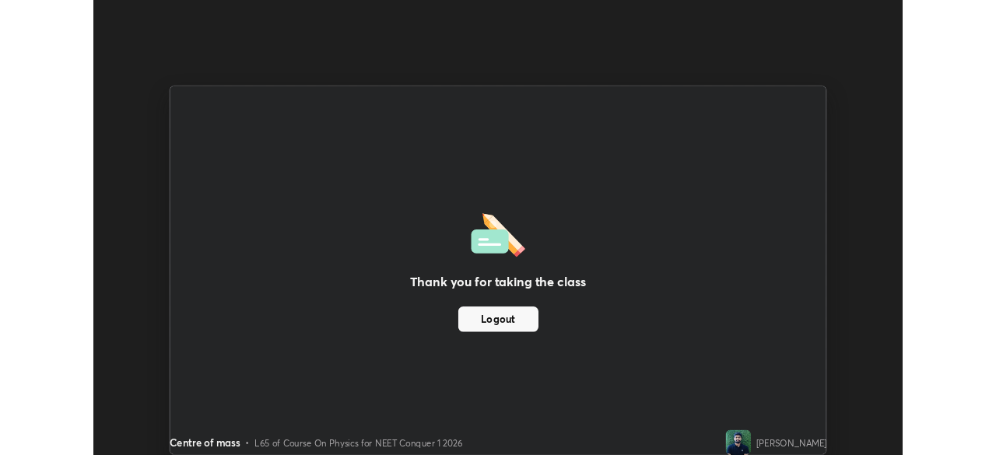
scroll to position [77375, 76834]
